Goal: Find contact information: Find contact information

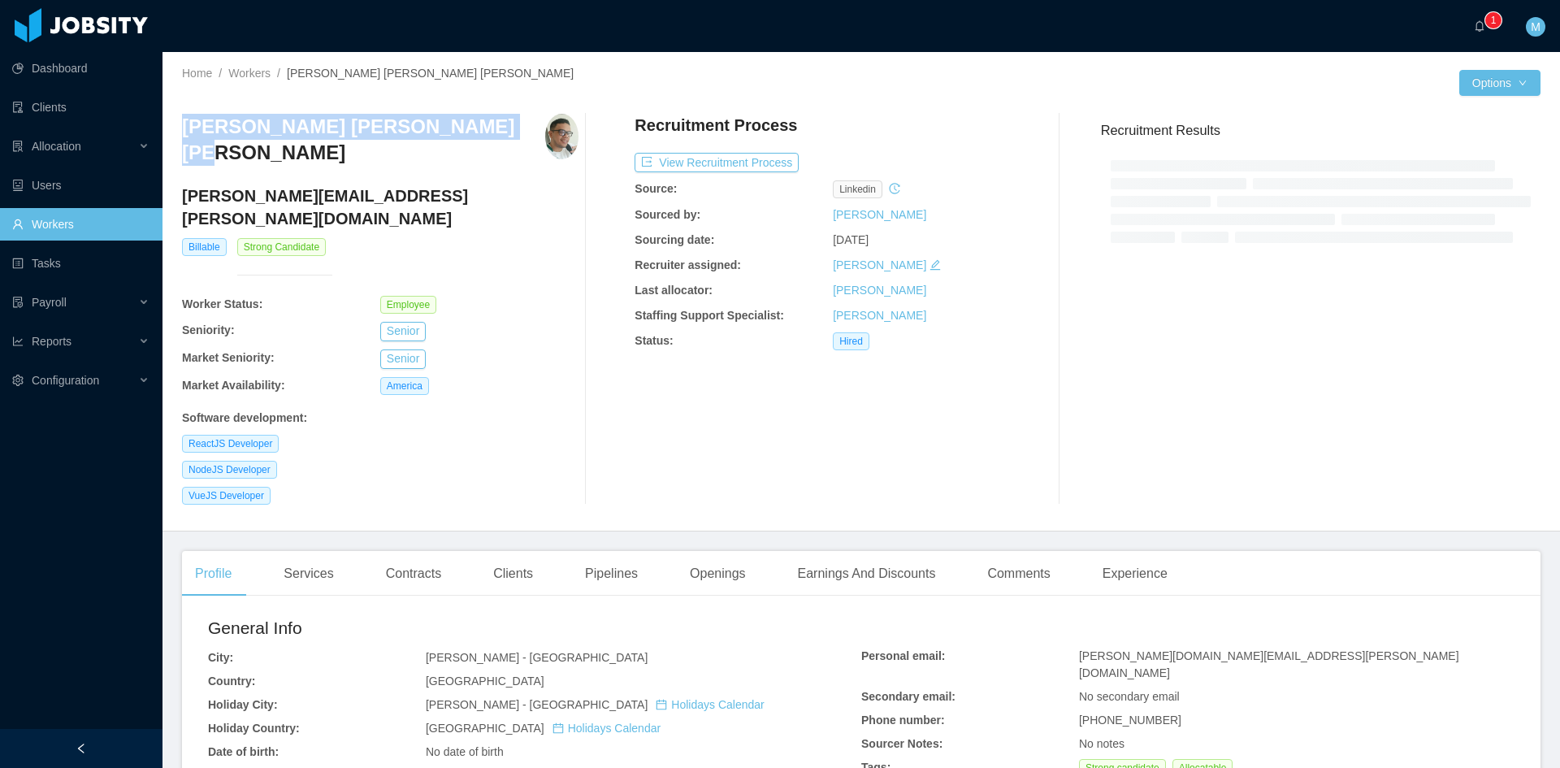
drag, startPoint x: 454, startPoint y: 129, endPoint x: 169, endPoint y: 125, distance: 285.2
click at [169, 125] on div "Home / Workers / [PERSON_NAME] [PERSON_NAME] [PERSON_NAME] / Options [PERSON_NA…" at bounding box center [860, 291] width 1397 height 479
copy h3 "[PERSON_NAME] [PERSON_NAME] [PERSON_NAME]"
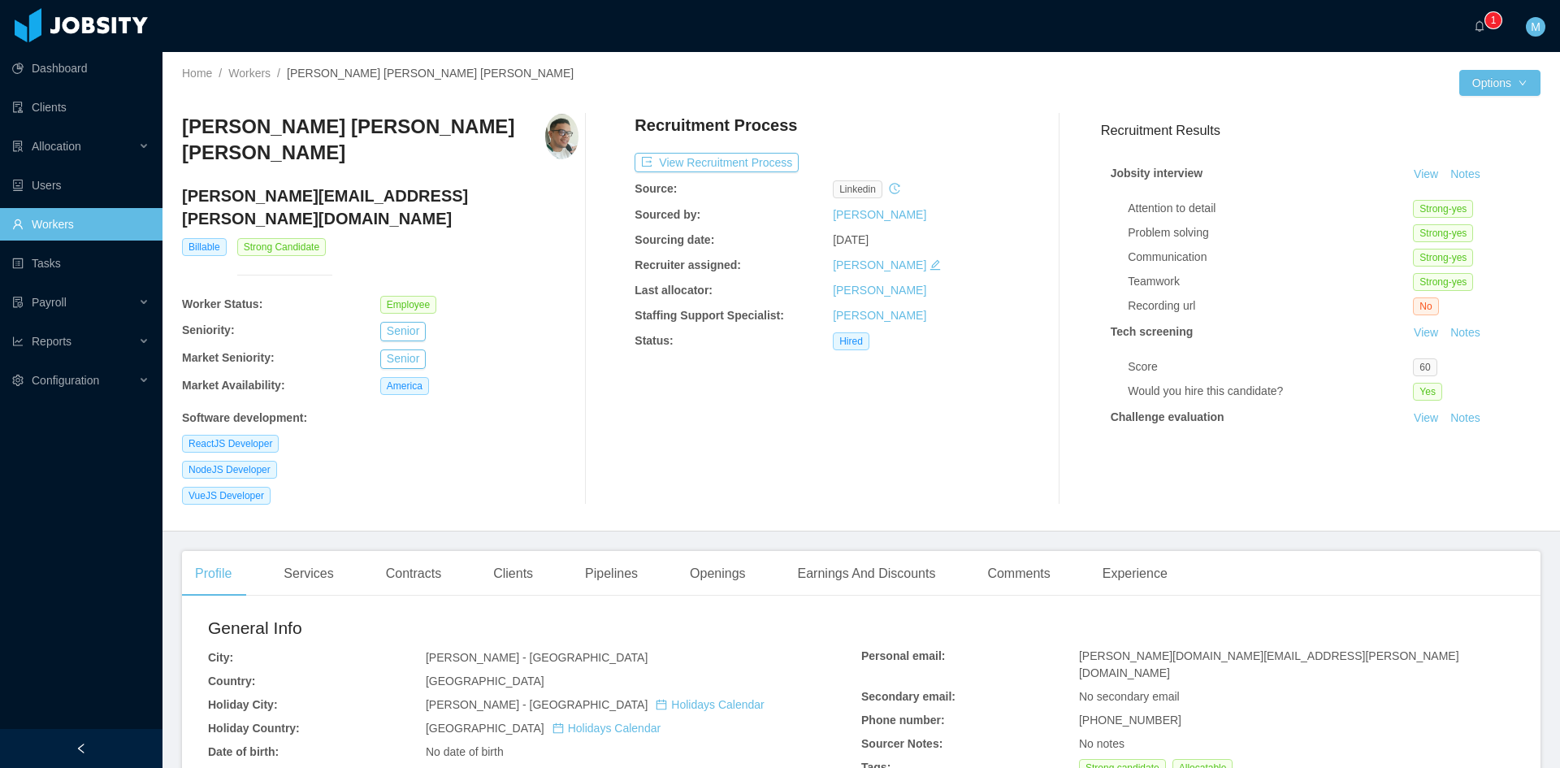
click at [375, 184] on h4 "[PERSON_NAME][EMAIL_ADDRESS][PERSON_NAME][DOMAIN_NAME]" at bounding box center [380, 206] width 396 height 45
drag, startPoint x: 382, startPoint y: 179, endPoint x: 179, endPoint y: 184, distance: 203.2
click at [179, 184] on div "Home / Workers / [PERSON_NAME] [PERSON_NAME] [PERSON_NAME] / Options [PERSON_NA…" at bounding box center [860, 291] width 1397 height 479
drag, startPoint x: 182, startPoint y: 184, endPoint x: 398, endPoint y: 187, distance: 216.1
click at [398, 187] on h4 "[PERSON_NAME][EMAIL_ADDRESS][PERSON_NAME][DOMAIN_NAME]" at bounding box center [380, 206] width 396 height 45
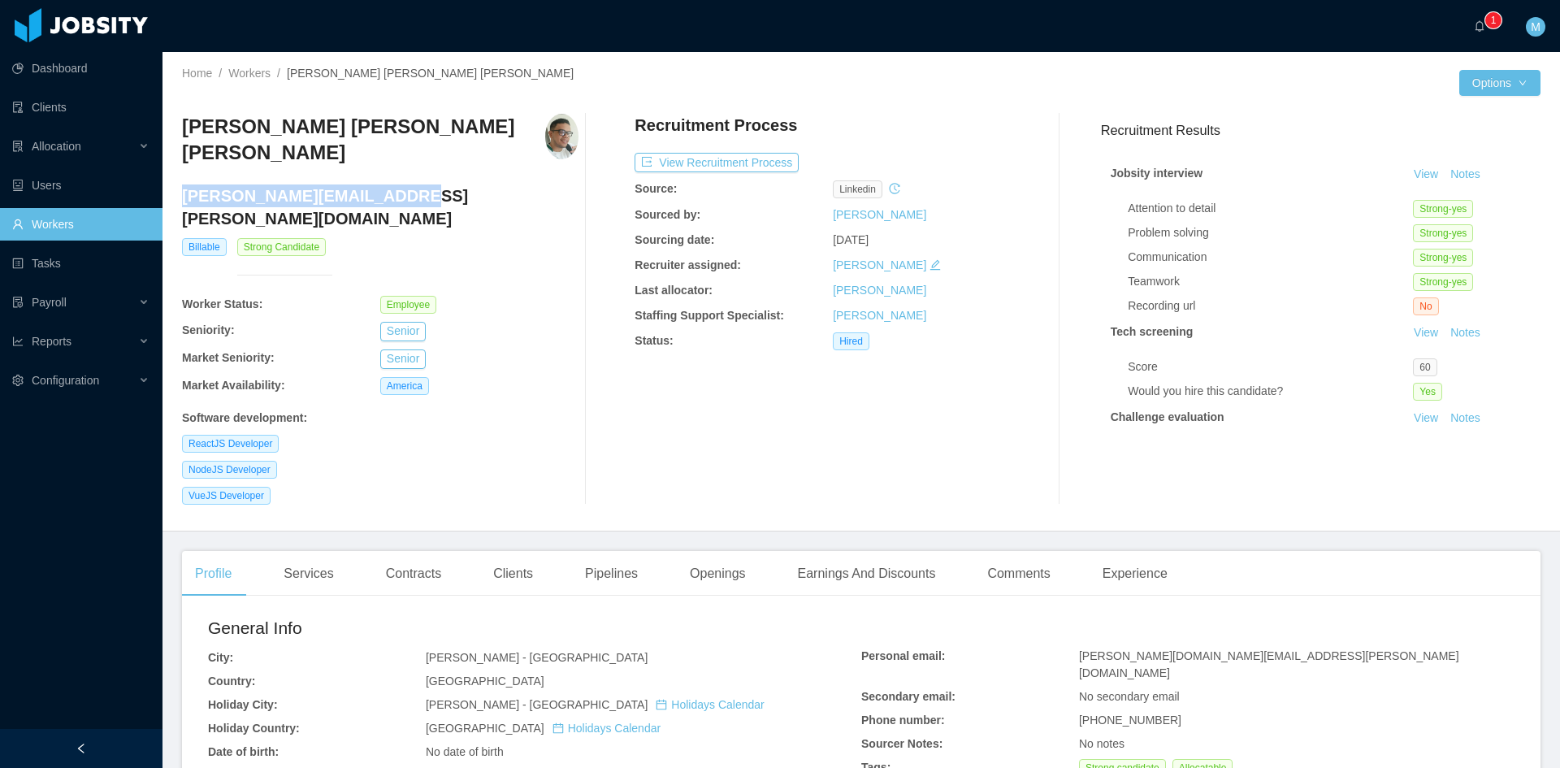
copy h4 "[PERSON_NAME][EMAIL_ADDRESS][PERSON_NAME][DOMAIN_NAME]"
click at [518, 551] on div "Clients" at bounding box center [513, 573] width 66 height 45
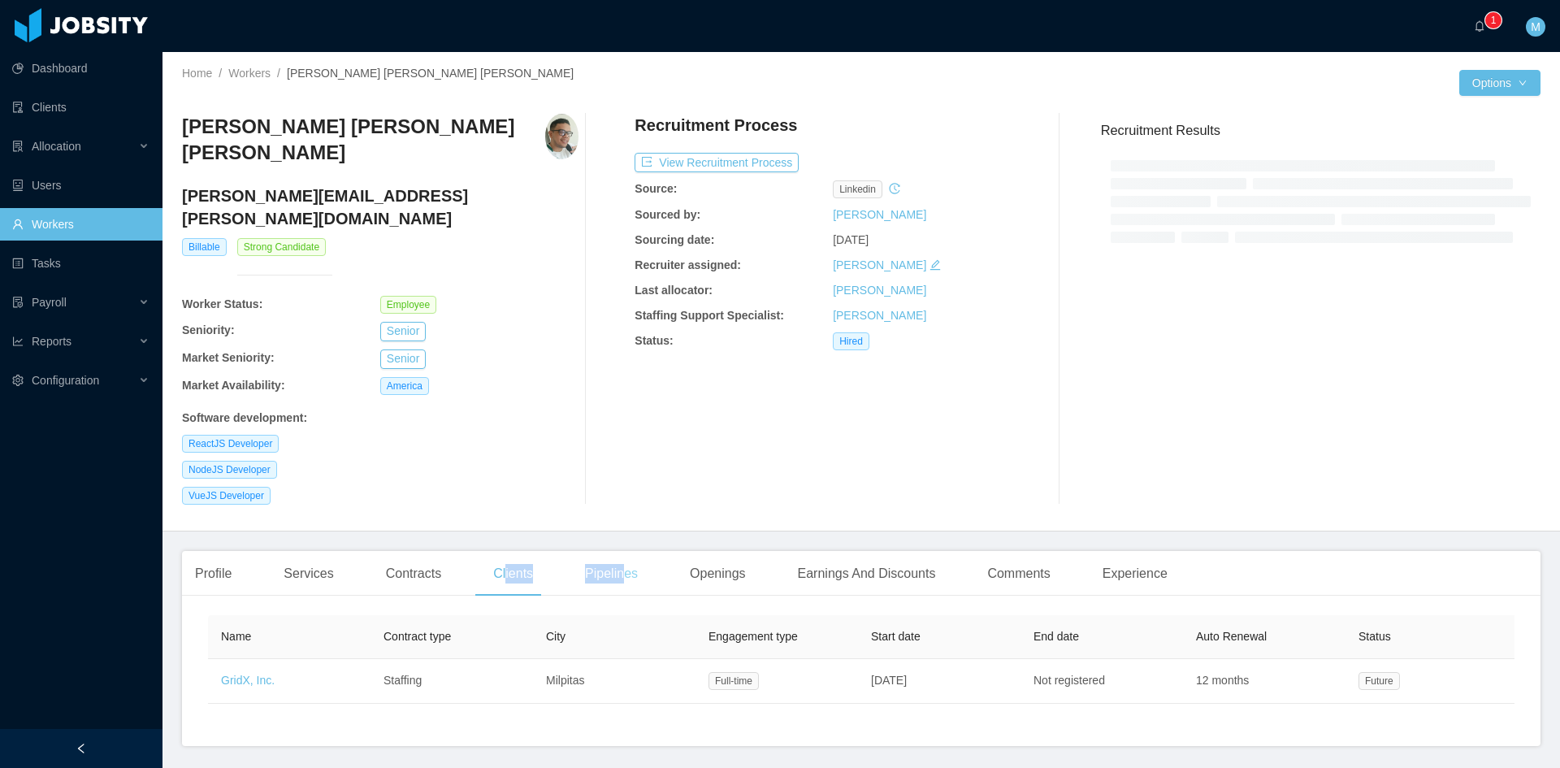
drag, startPoint x: 501, startPoint y: 530, endPoint x: 621, endPoint y: 534, distance: 119.5
click at [621, 551] on div "Profile Services Contracts Clients Pipelines Openings Earnings And Discounts Co…" at bounding box center [681, 573] width 998 height 45
click at [627, 392] on div at bounding box center [606, 309] width 57 height 391
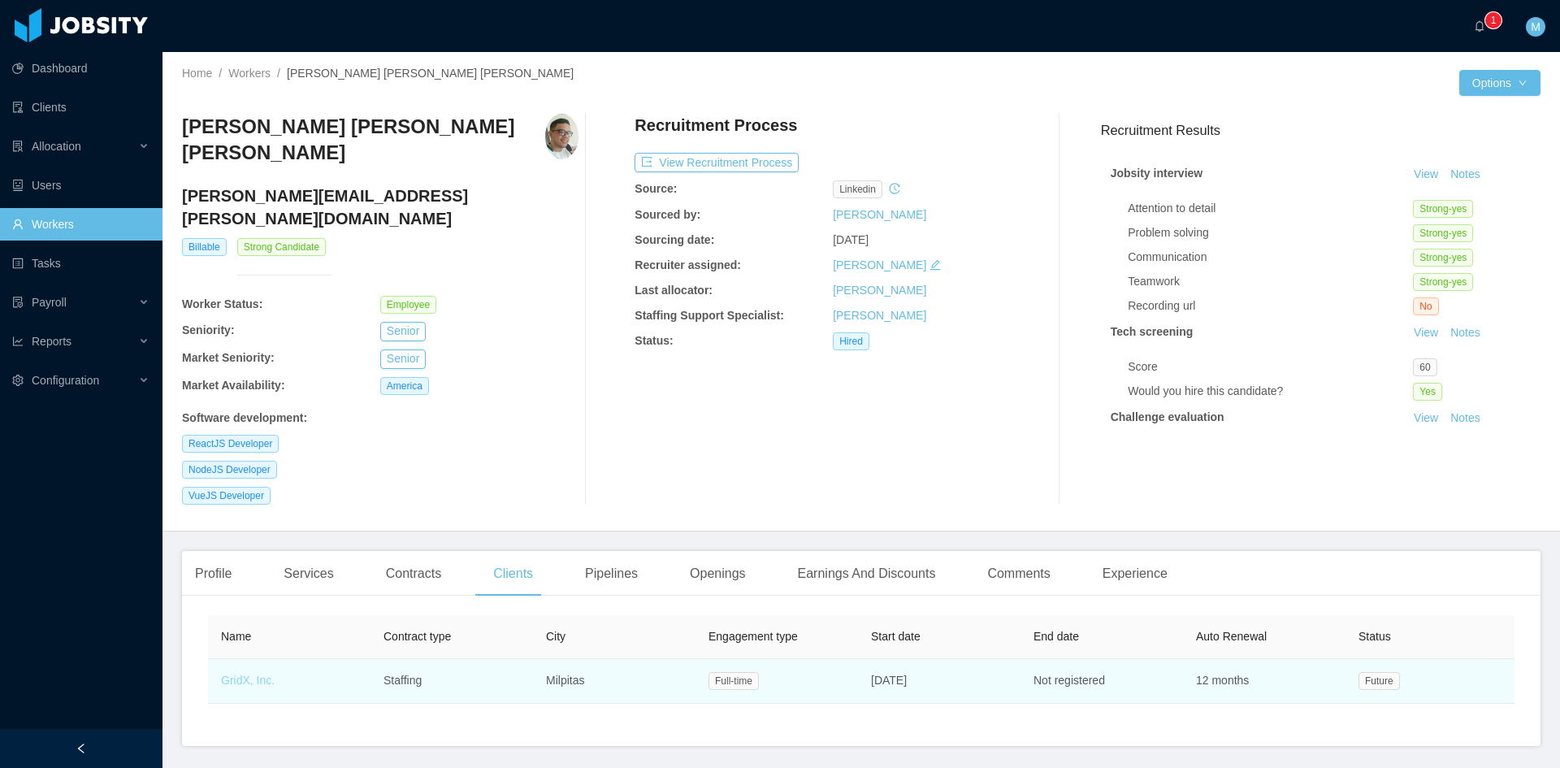
click at [245, 674] on link "GridX, Inc." at bounding box center [248, 680] width 54 height 13
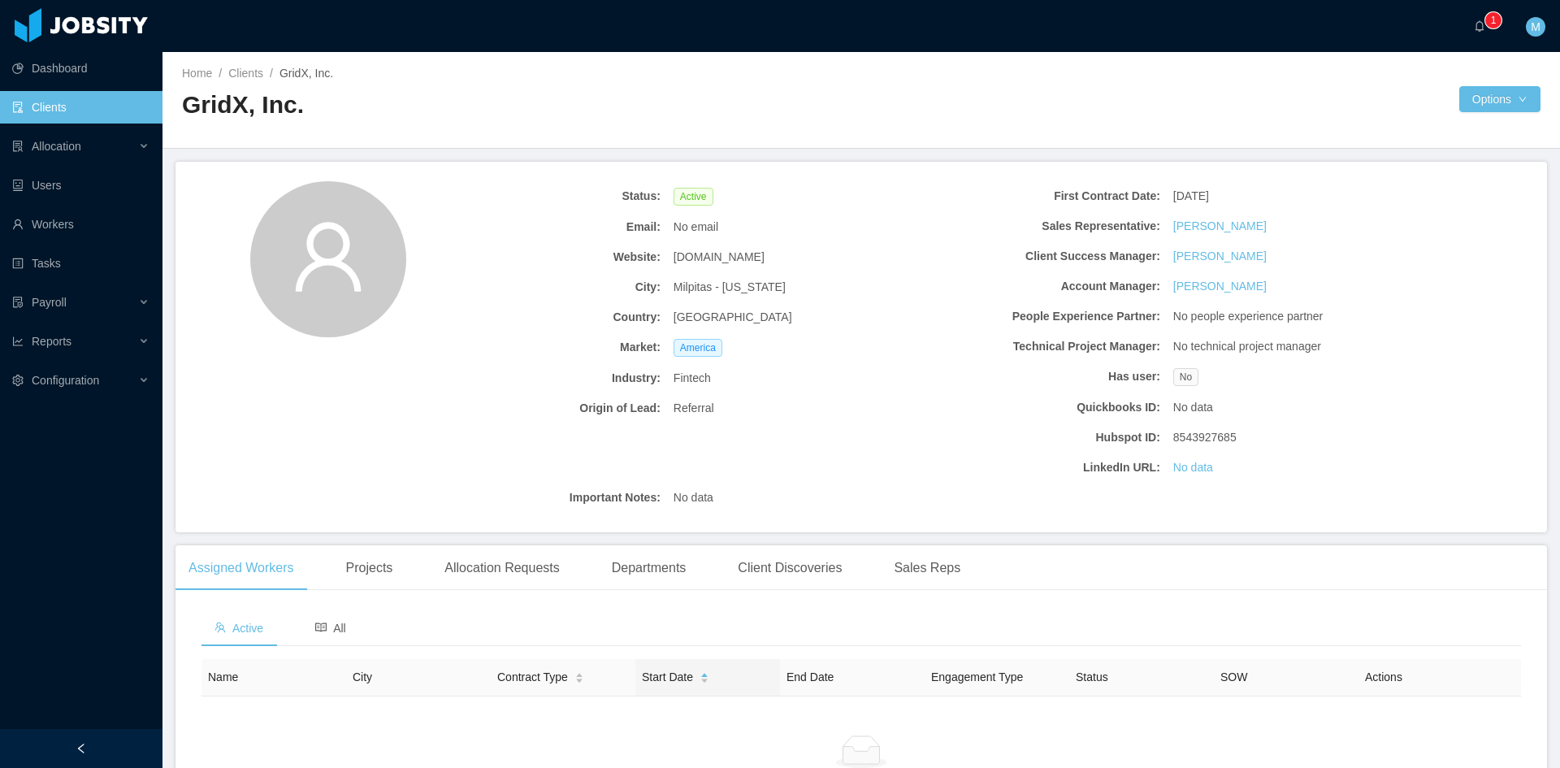
scroll to position [159, 0]
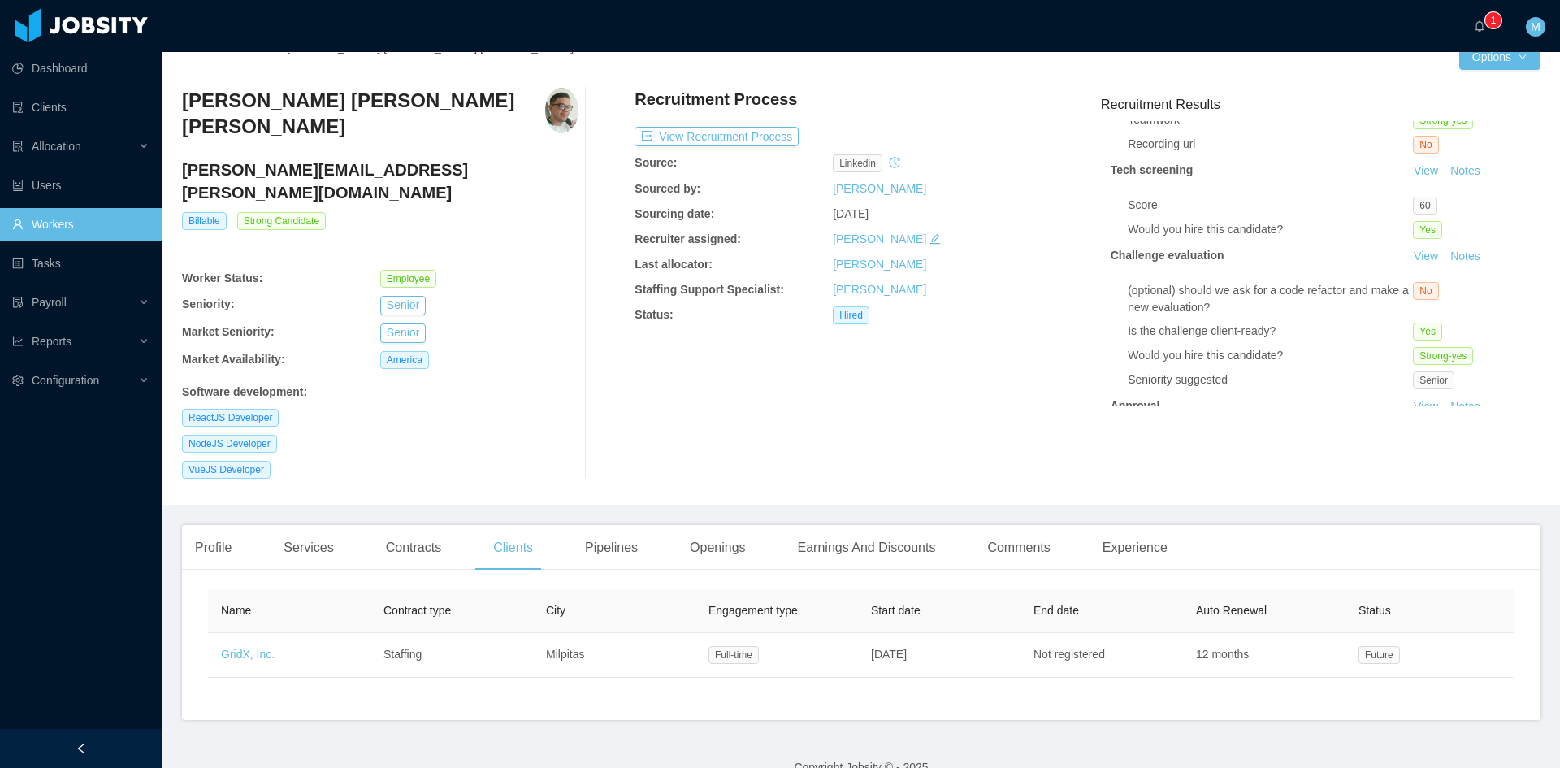
scroll to position [202, 0]
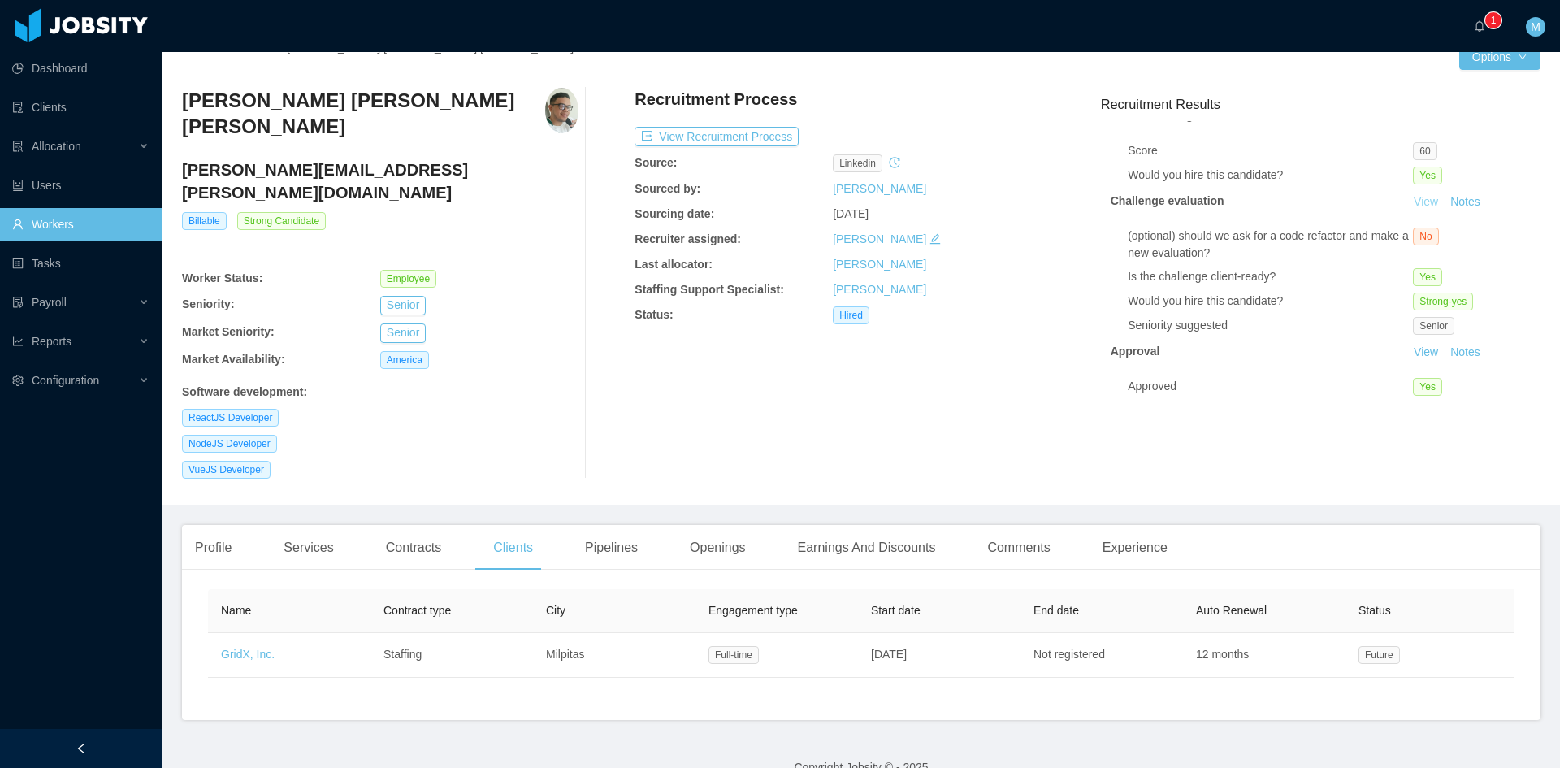
click at [1408, 195] on link "View" at bounding box center [1426, 201] width 36 height 13
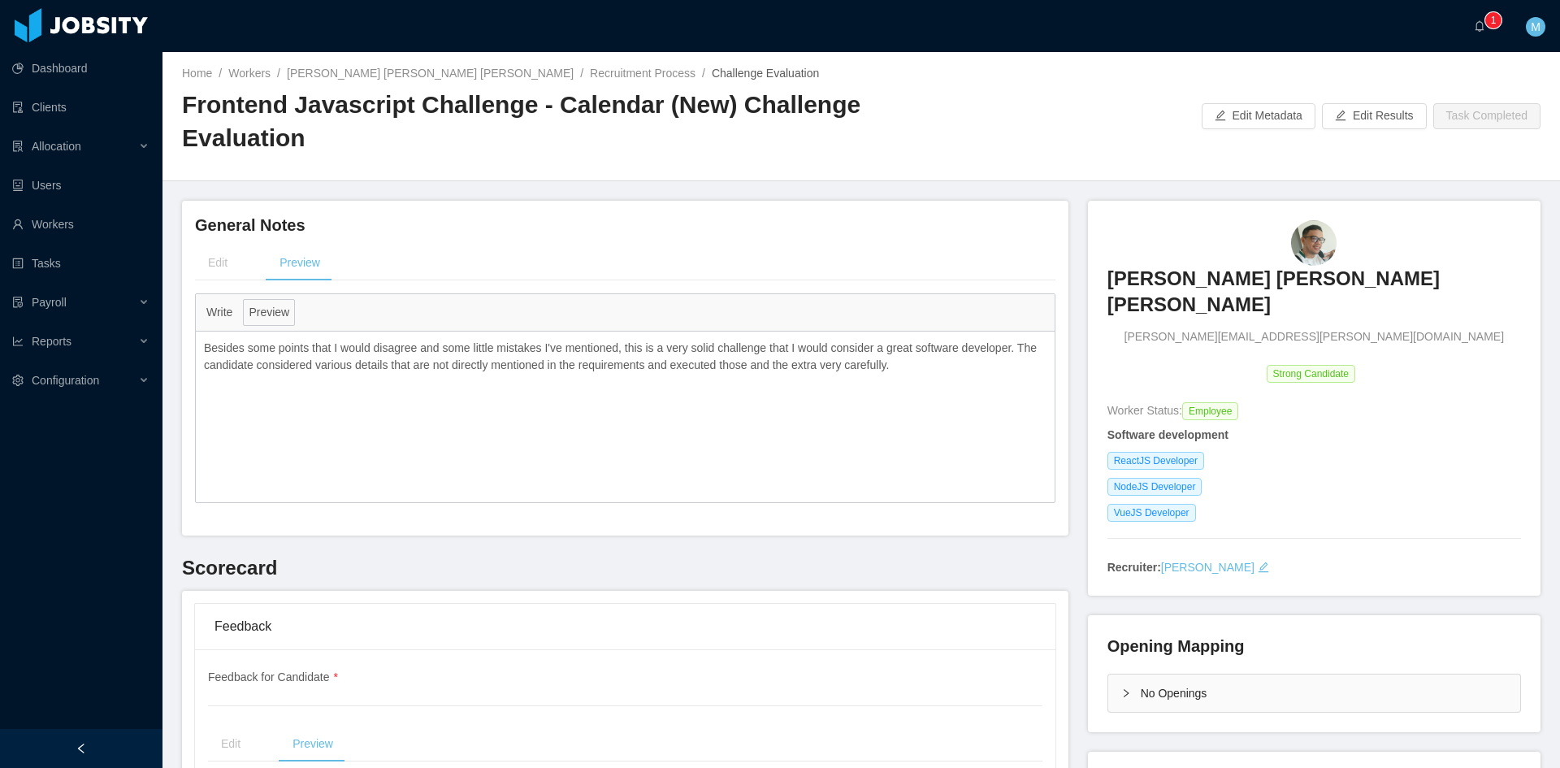
click at [1121, 688] on icon "icon: right" at bounding box center [1126, 693] width 10 height 10
drag, startPoint x: 183, startPoint y: 106, endPoint x: 284, endPoint y: 108, distance: 100.8
click at [284, 108] on h2 "Frontend Javascript Challenge - Calendar (New) Challenge Evaluation" at bounding box center [521, 122] width 679 height 66
copy h2 "Frontend"
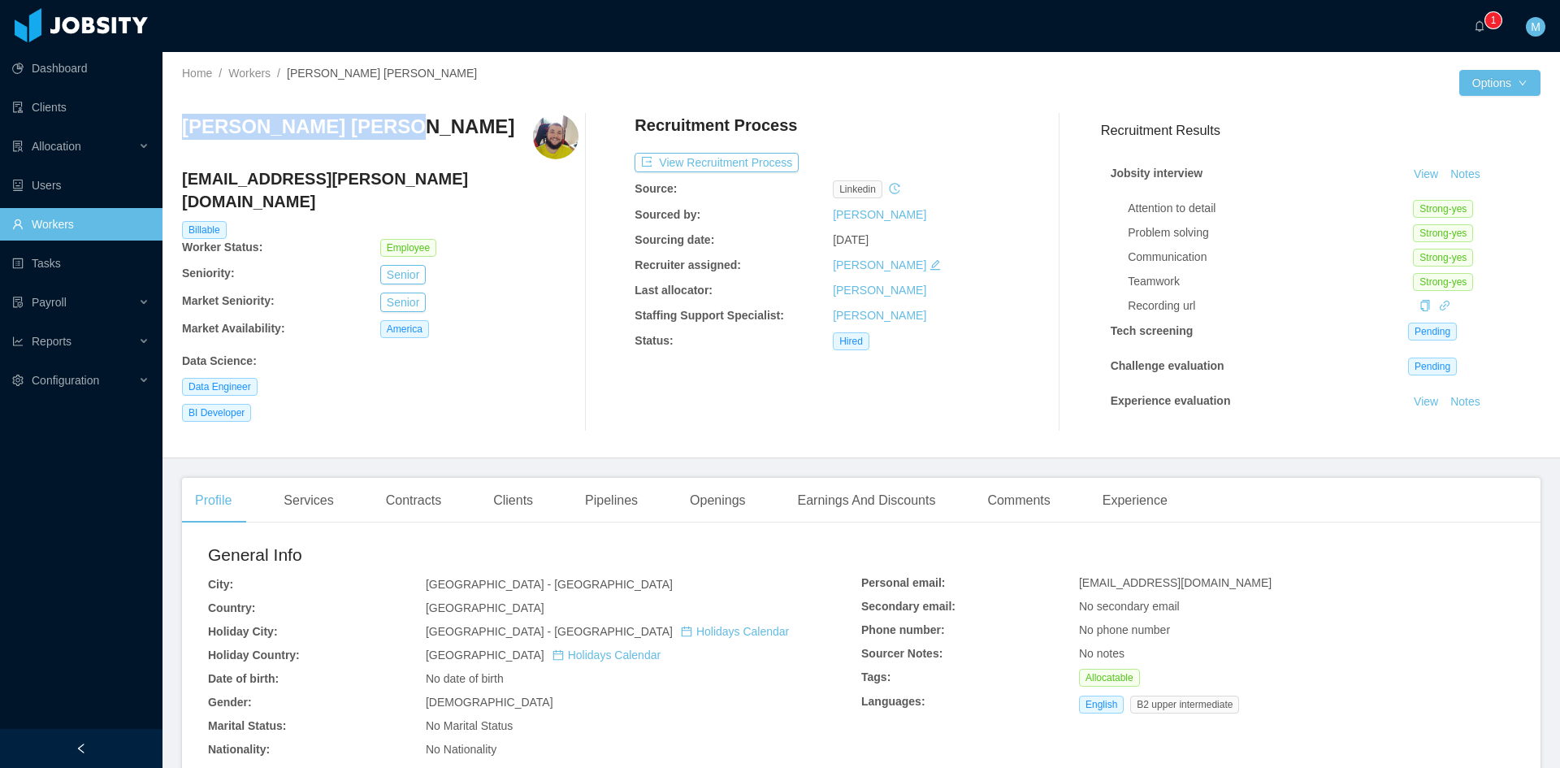
drag, startPoint x: 370, startPoint y: 127, endPoint x: 186, endPoint y: 139, distance: 184.8
click at [186, 139] on div "Andre Felippe Farias" at bounding box center [380, 136] width 396 height 45
copy h3 "Andre Felippe Farias"
drag, startPoint x: 376, startPoint y: 181, endPoint x: 178, endPoint y: 177, distance: 198.3
click at [178, 177] on div "Home / Workers / Andre Felippe Farias / Options Andre Felippe Farias andre.fari…" at bounding box center [860, 255] width 1397 height 406
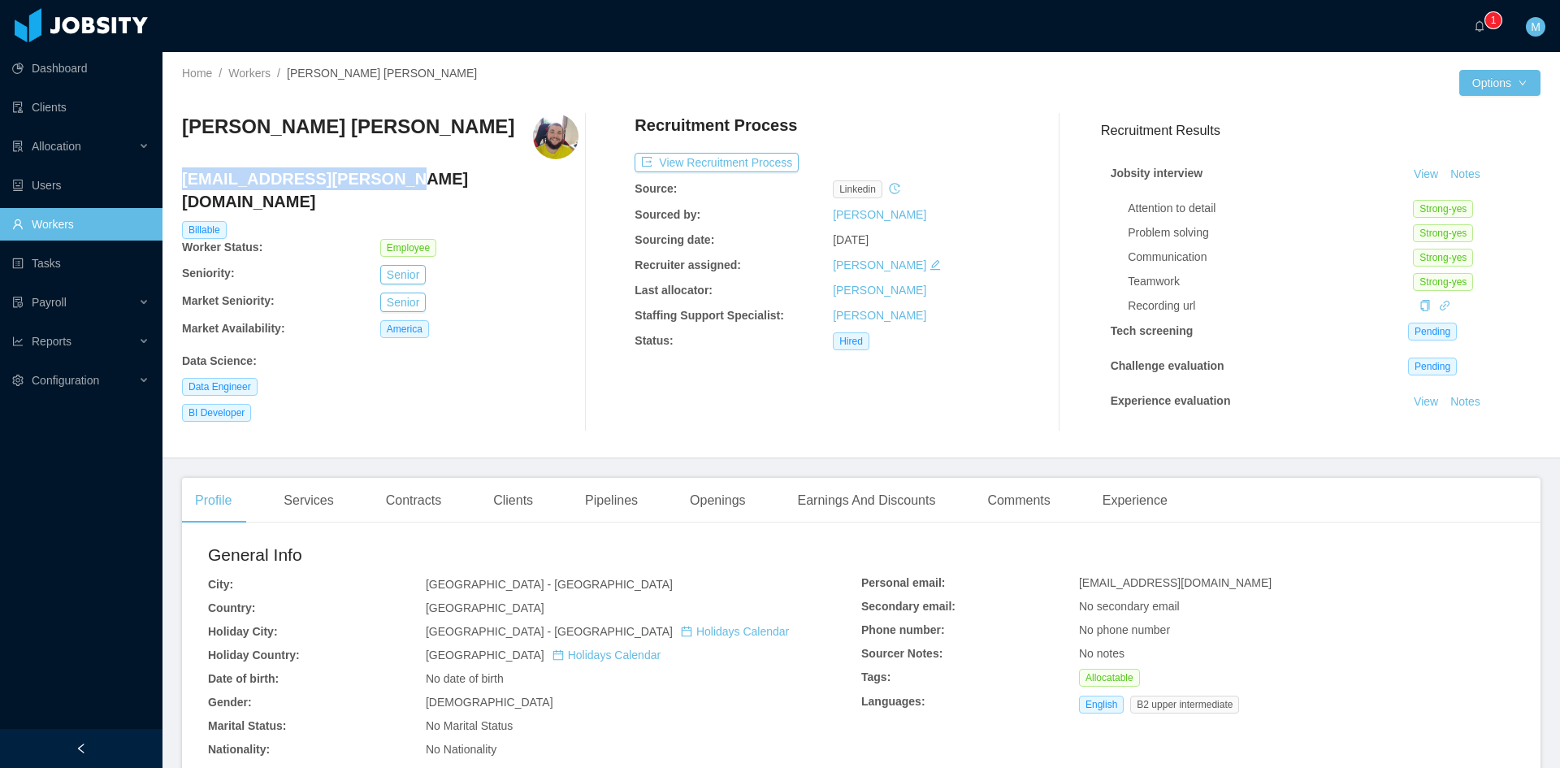
drag, startPoint x: 182, startPoint y: 178, endPoint x: 388, endPoint y: 185, distance: 206.5
click at [389, 186] on h4 "andre.farias@jobsity.com" at bounding box center [380, 189] width 396 height 45
copy h4 "andre.farias@jobsity.com"
drag, startPoint x: 249, startPoint y: 370, endPoint x: 190, endPoint y: 368, distance: 59.3
click at [190, 378] on span "Data Engineer" at bounding box center [220, 387] width 76 height 18
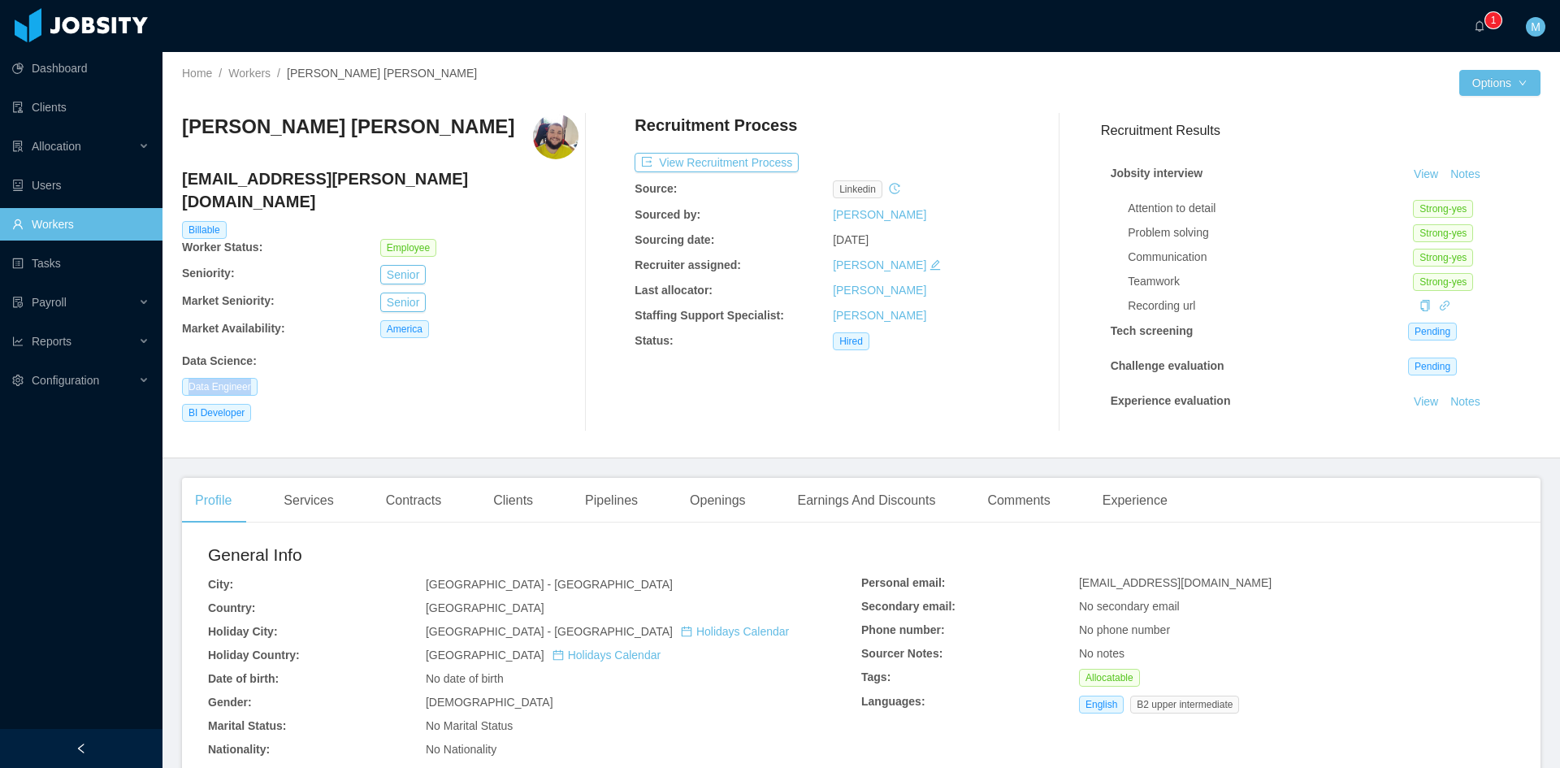
copy span "Data Engineer"
click at [487, 500] on div "Clients" at bounding box center [513, 500] width 66 height 45
